Goal: Task Accomplishment & Management: Manage account settings

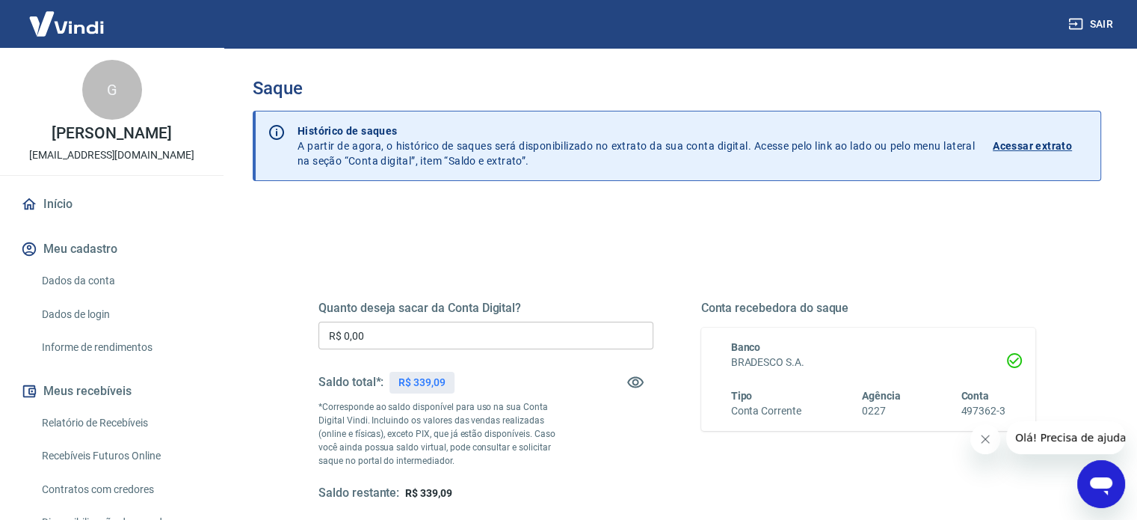
click at [422, 382] on p "R$ 339,09" at bounding box center [422, 383] width 47 height 16
copy p "339,09"
click at [411, 338] on input "R$ 0,00" at bounding box center [486, 336] width 335 height 28
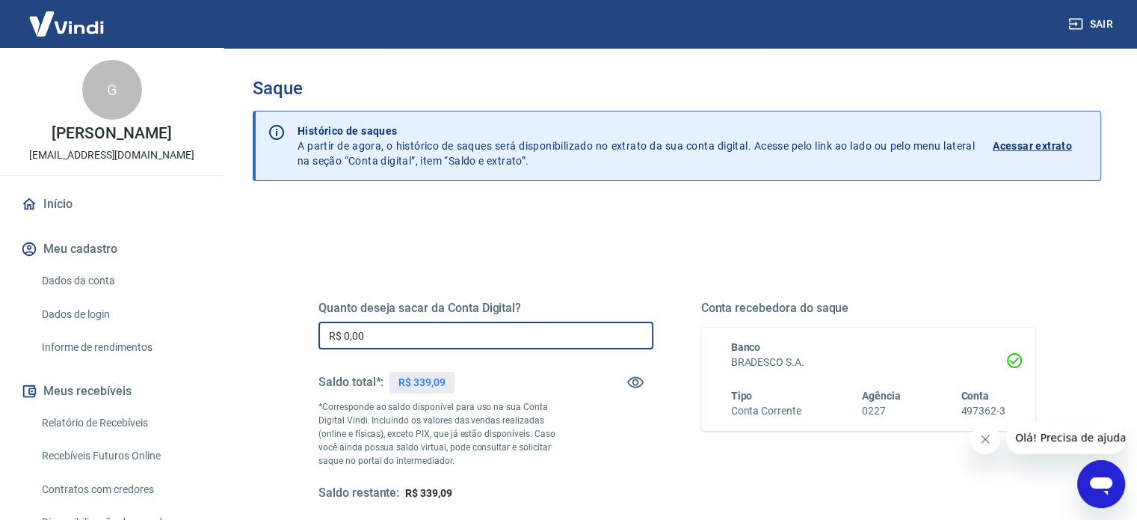
paste input "339,09"
type input "R$ 339,09"
click at [456, 268] on div "Quanto deseja sacar da Conta Digital? R$ 339,09 ​ Saldo total*: R$ 339,09 *Corr…" at bounding box center [677, 415] width 717 height 300
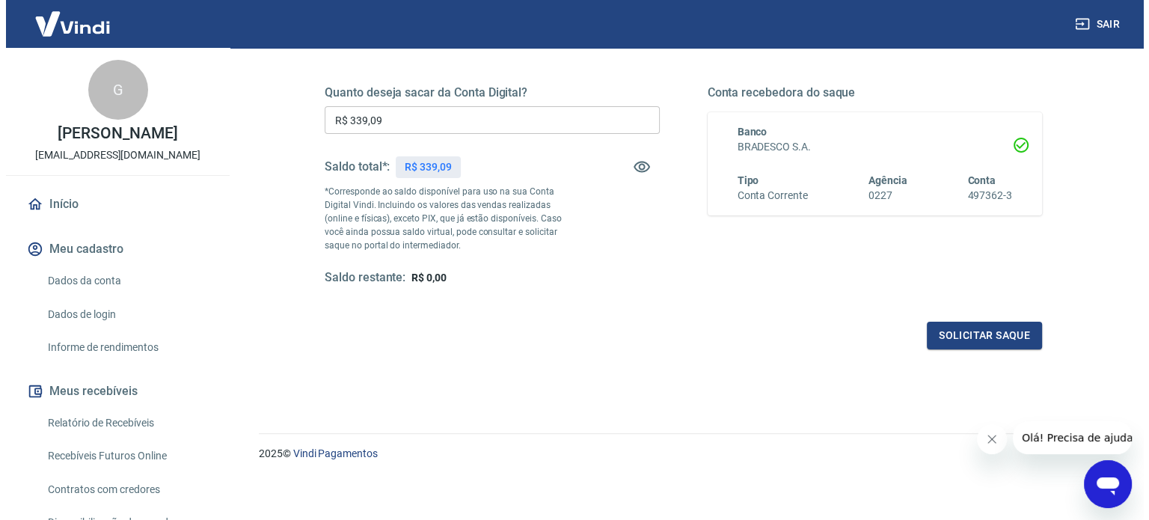
scroll to position [218, 0]
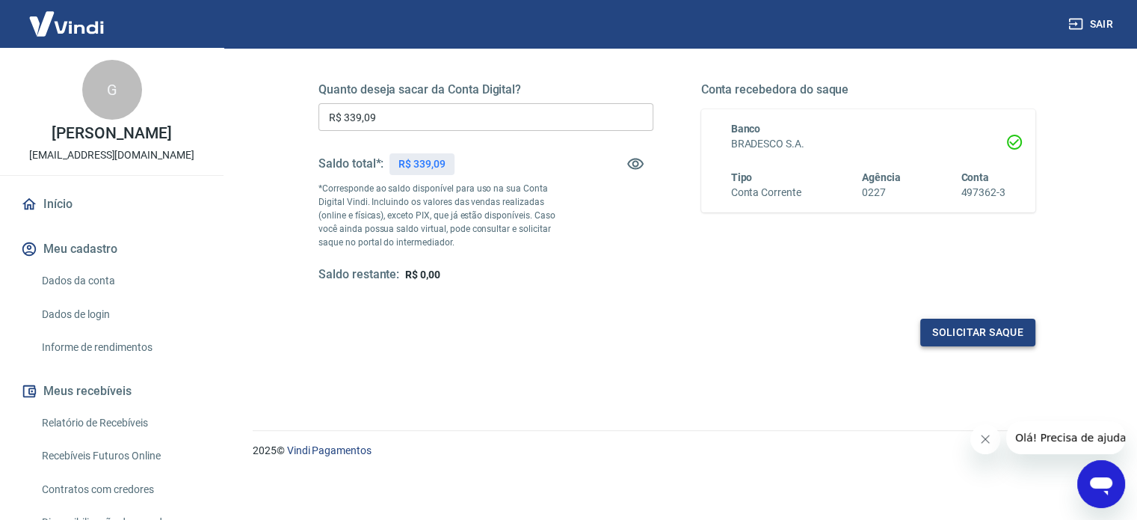
click at [991, 334] on button "Solicitar saque" at bounding box center [978, 333] width 115 height 28
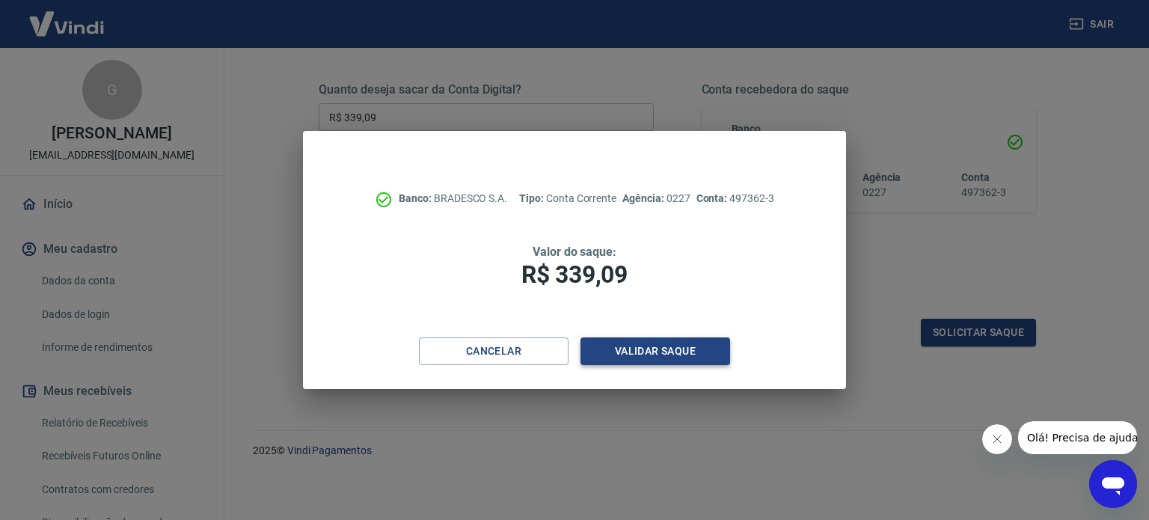
click at [649, 346] on button "Validar saque" at bounding box center [655, 351] width 150 height 28
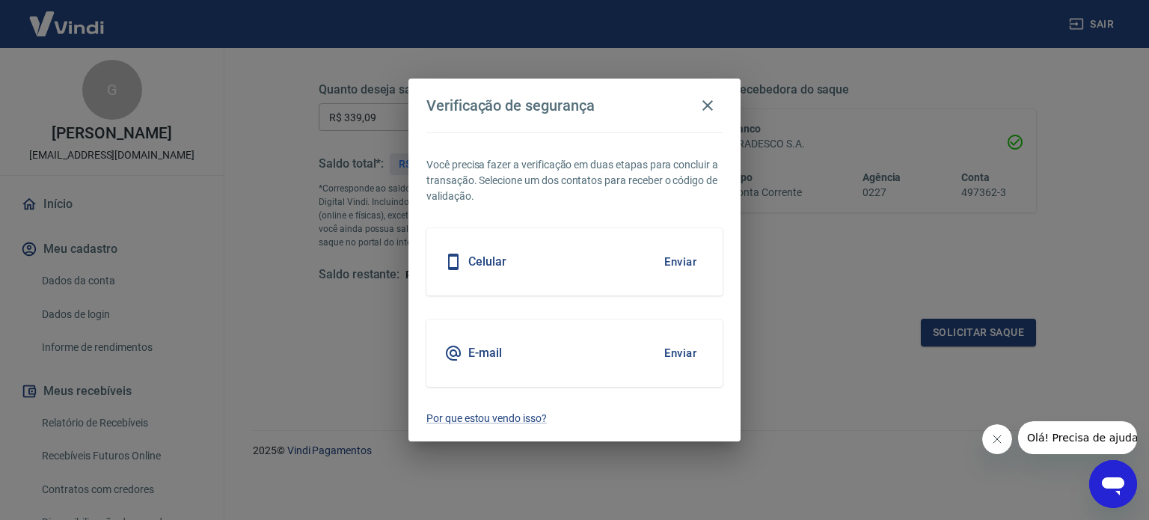
click at [684, 268] on button "Enviar" at bounding box center [680, 261] width 49 height 31
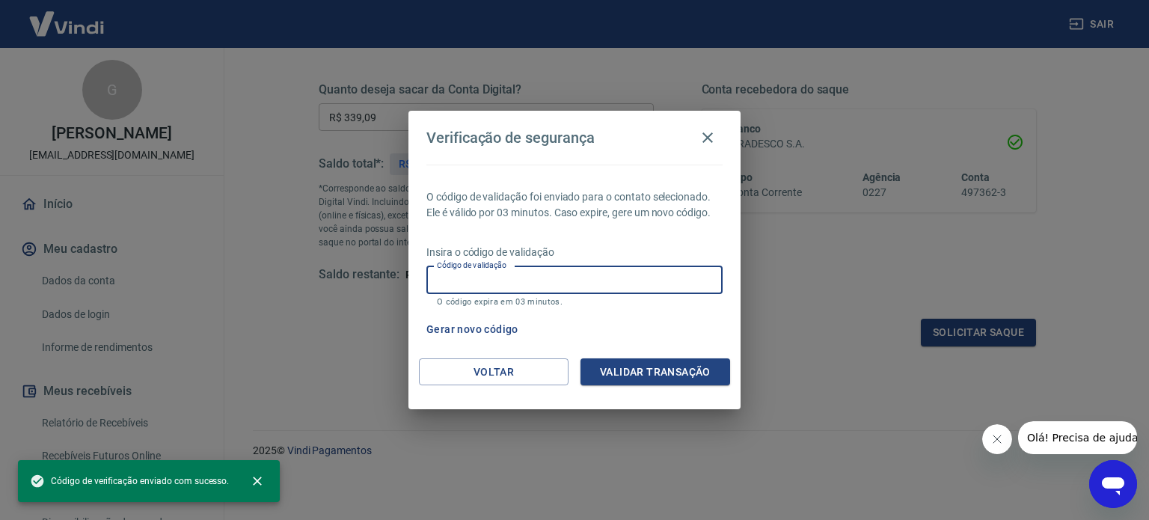
click at [601, 278] on input "Código de validação" at bounding box center [574, 280] width 296 height 28
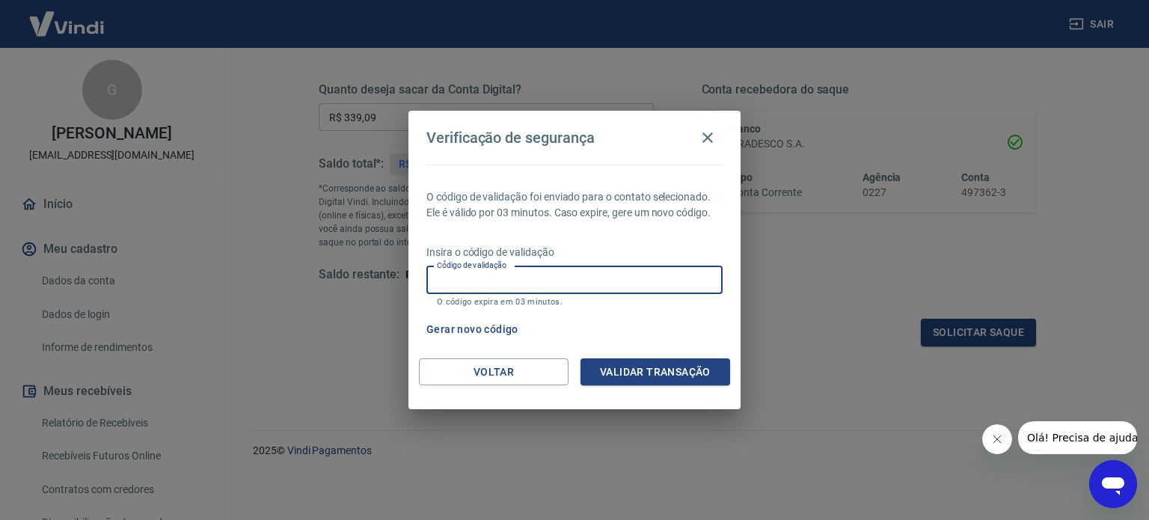
click at [503, 329] on button "Gerar novo código" at bounding box center [472, 330] width 104 height 28
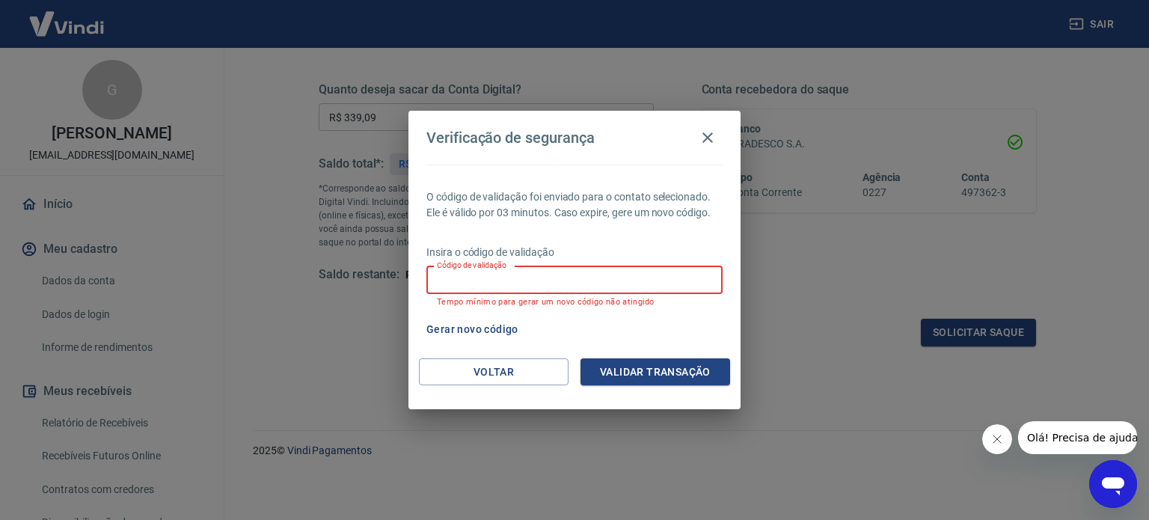
click at [607, 279] on input "Código de validação" at bounding box center [574, 280] width 296 height 28
type input "780814"
click at [675, 373] on button "Validar transação" at bounding box center [655, 372] width 150 height 28
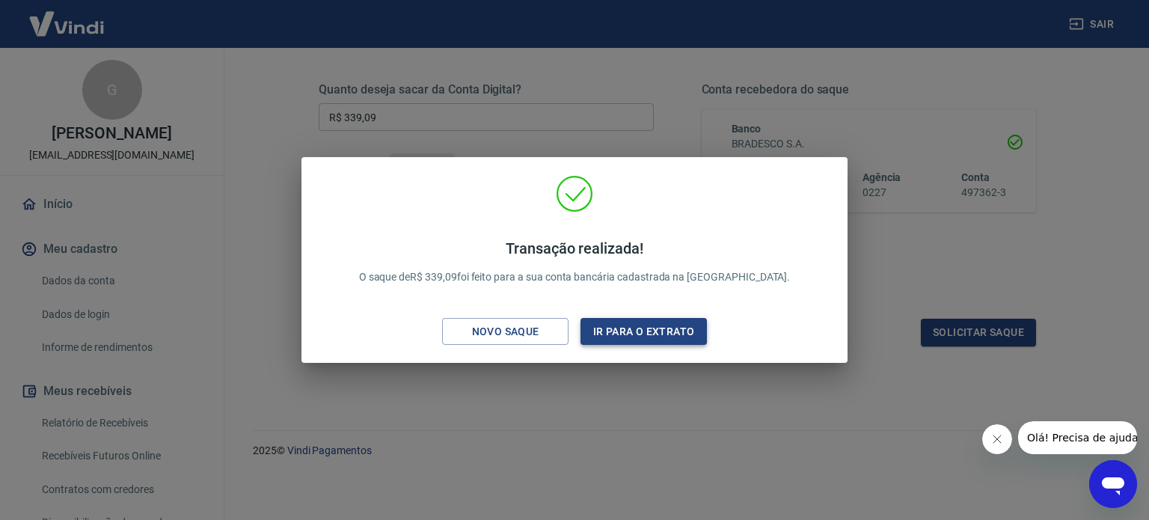
click at [652, 322] on button "Ir para o extrato" at bounding box center [643, 332] width 126 height 28
